Goal: Task Accomplishment & Management: Use online tool/utility

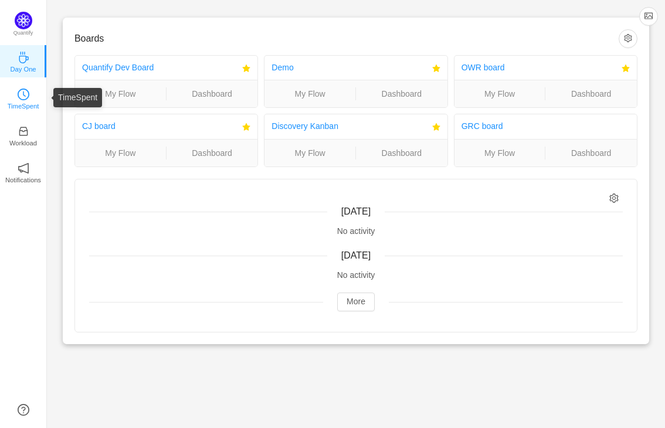
click at [29, 97] on link "TimeSpent" at bounding box center [24, 98] width 12 height 12
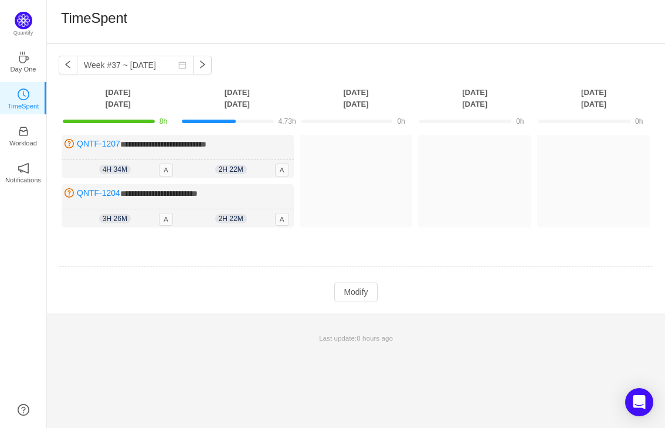
click at [162, 337] on p "Last update: 8 hours ago" at bounding box center [356, 338] width 604 height 11
click at [431, 297] on td "Modify Cancel Submit" at bounding box center [356, 292] width 595 height 20
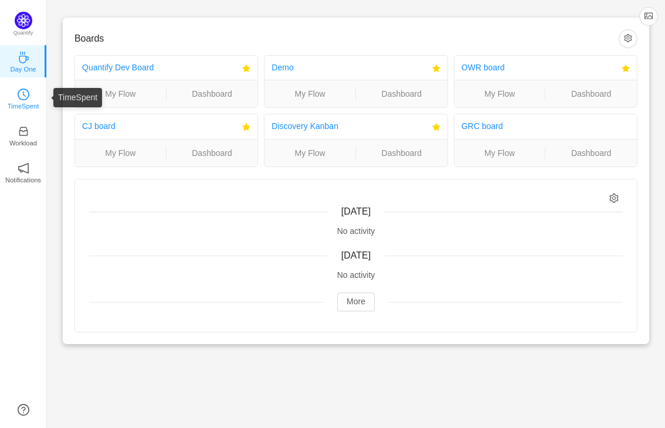
click at [19, 91] on icon "icon: clock-circle" at bounding box center [24, 95] width 12 height 12
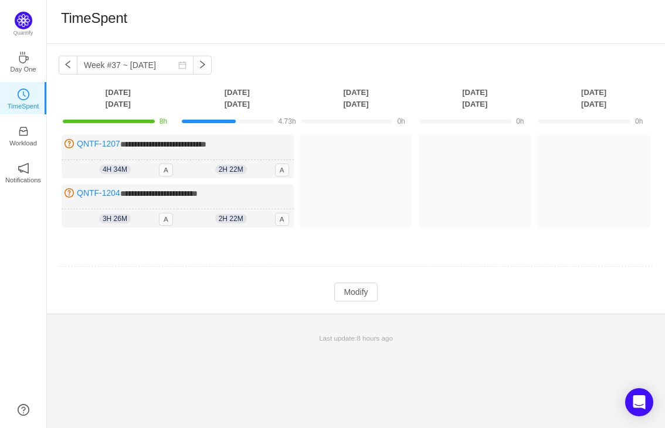
click at [432, 282] on td "Modify Cancel Submit" at bounding box center [356, 292] width 595 height 20
